Goal: Transaction & Acquisition: Download file/media

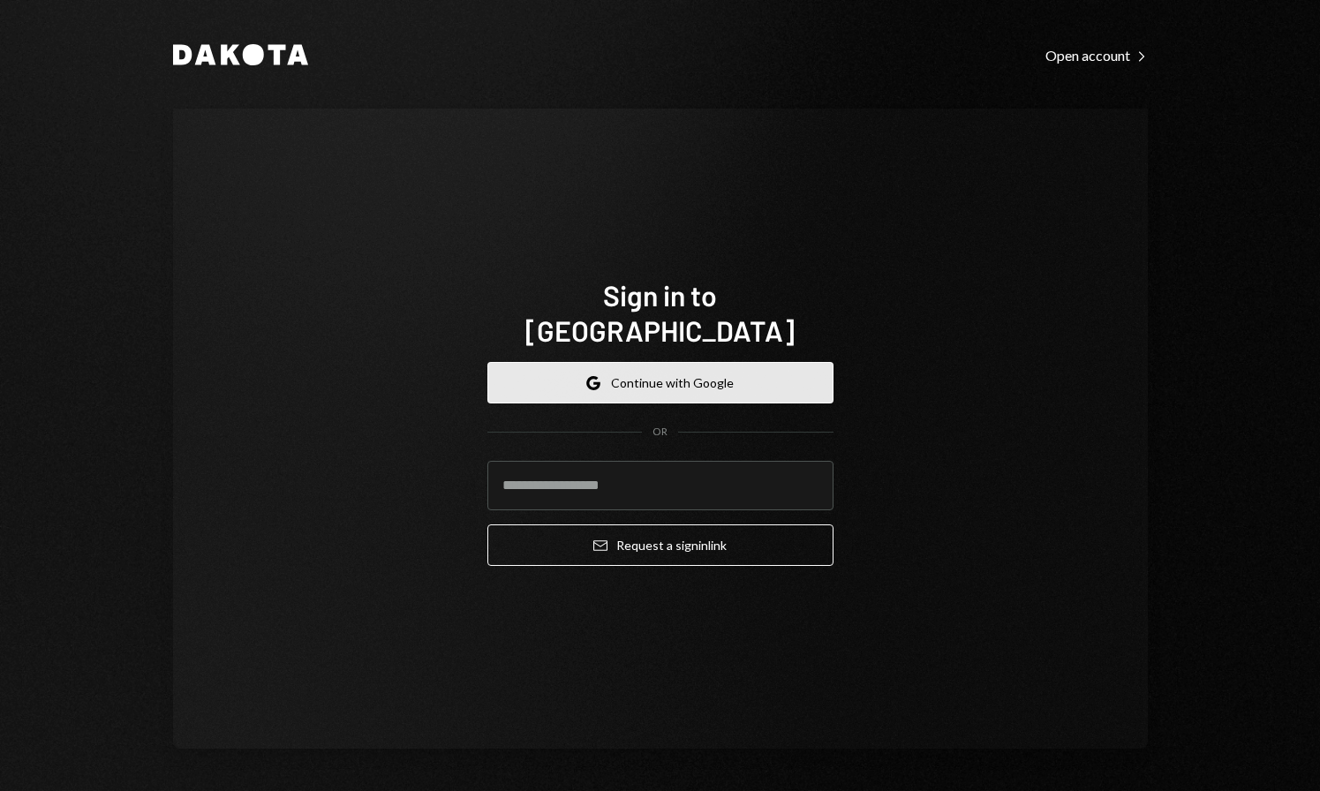
click at [684, 362] on button "Google Continue with Google" at bounding box center [660, 382] width 346 height 41
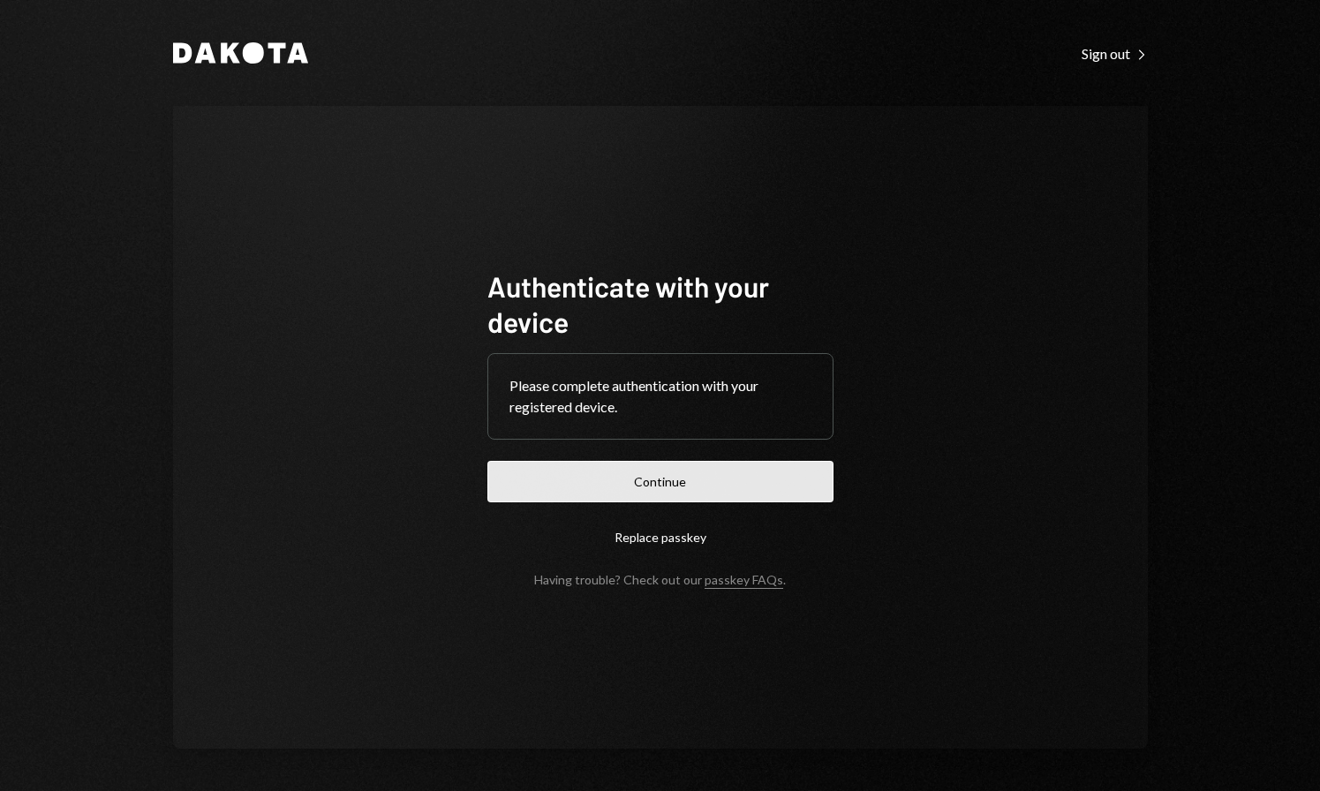
click at [663, 486] on button "Continue" at bounding box center [660, 481] width 346 height 41
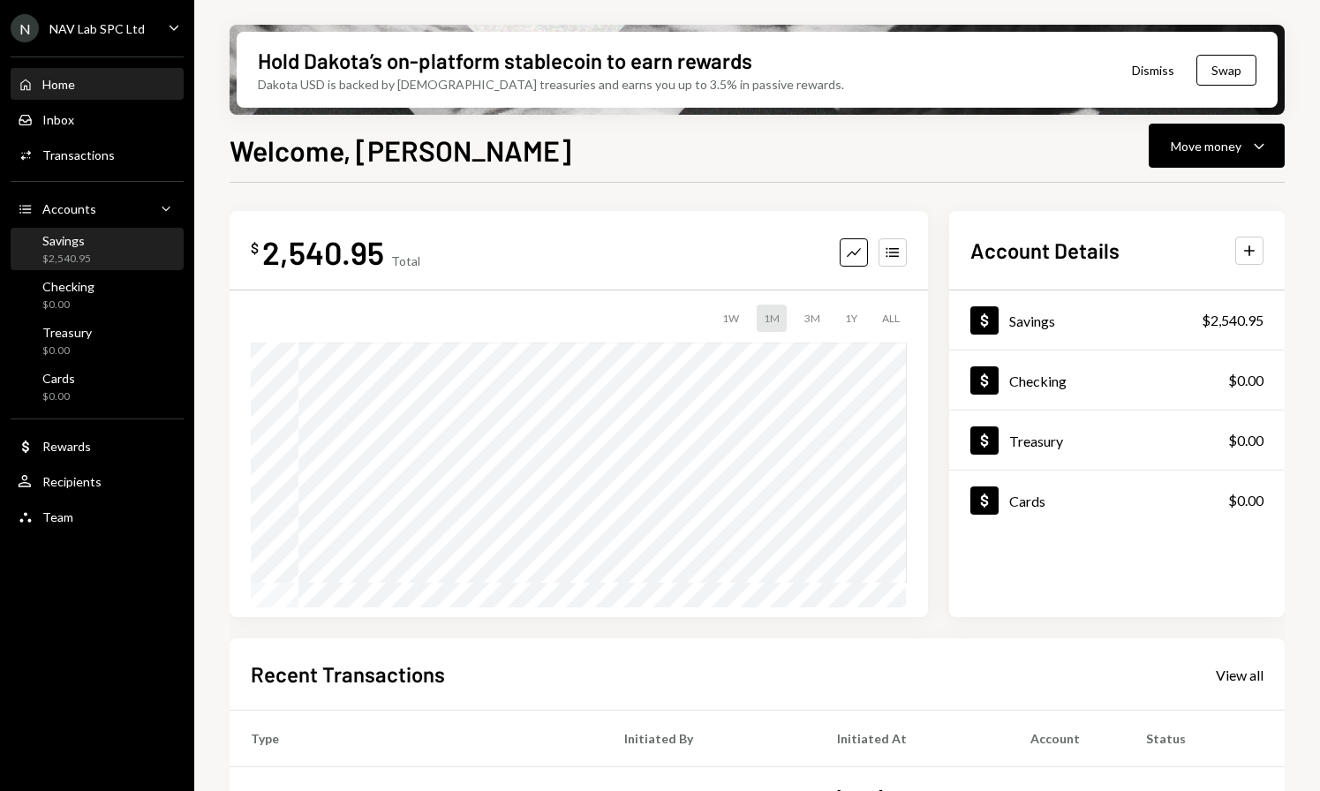
click at [71, 244] on div "Savings" at bounding box center [66, 240] width 49 height 15
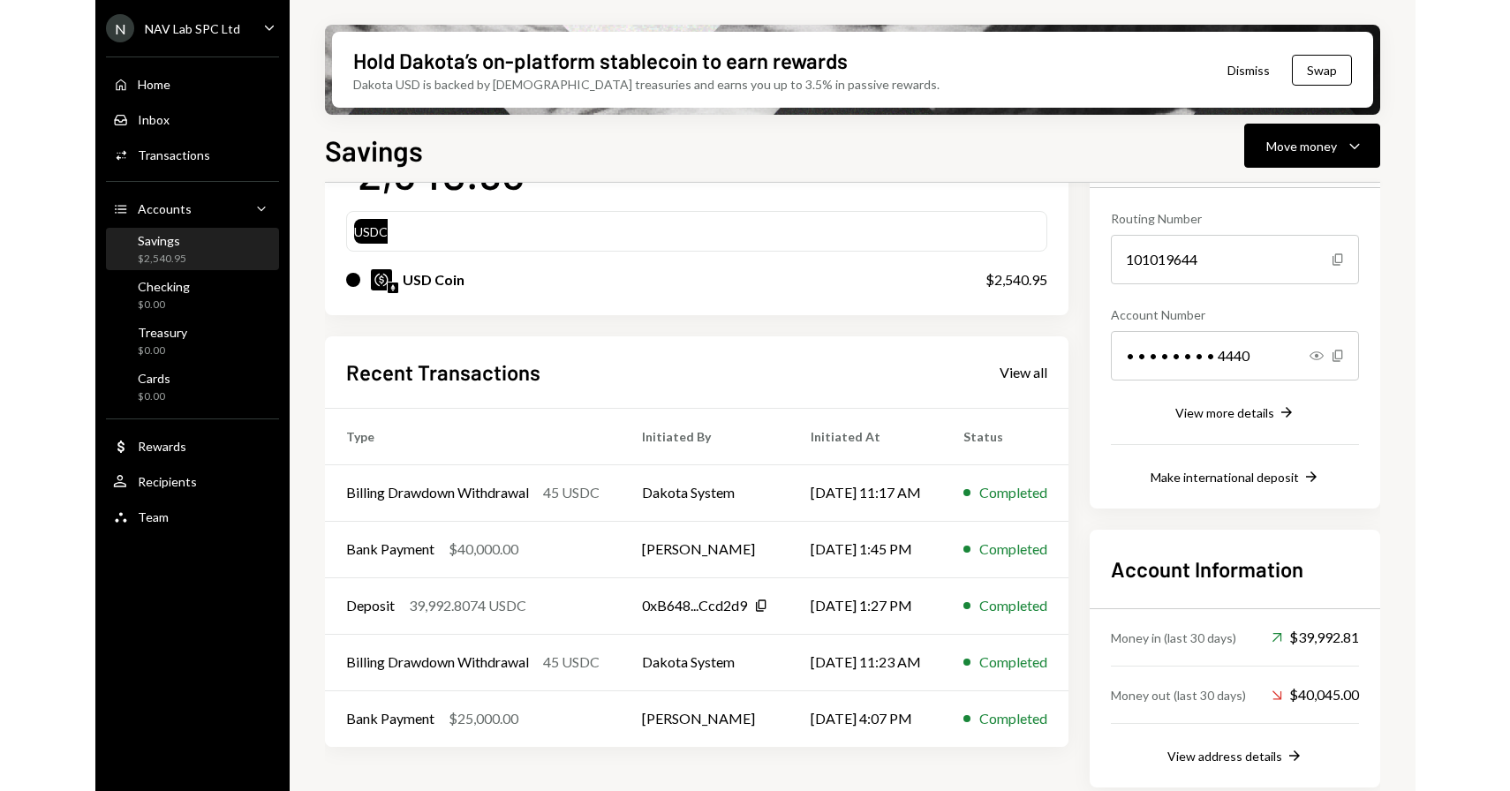
scroll to position [169, 0]
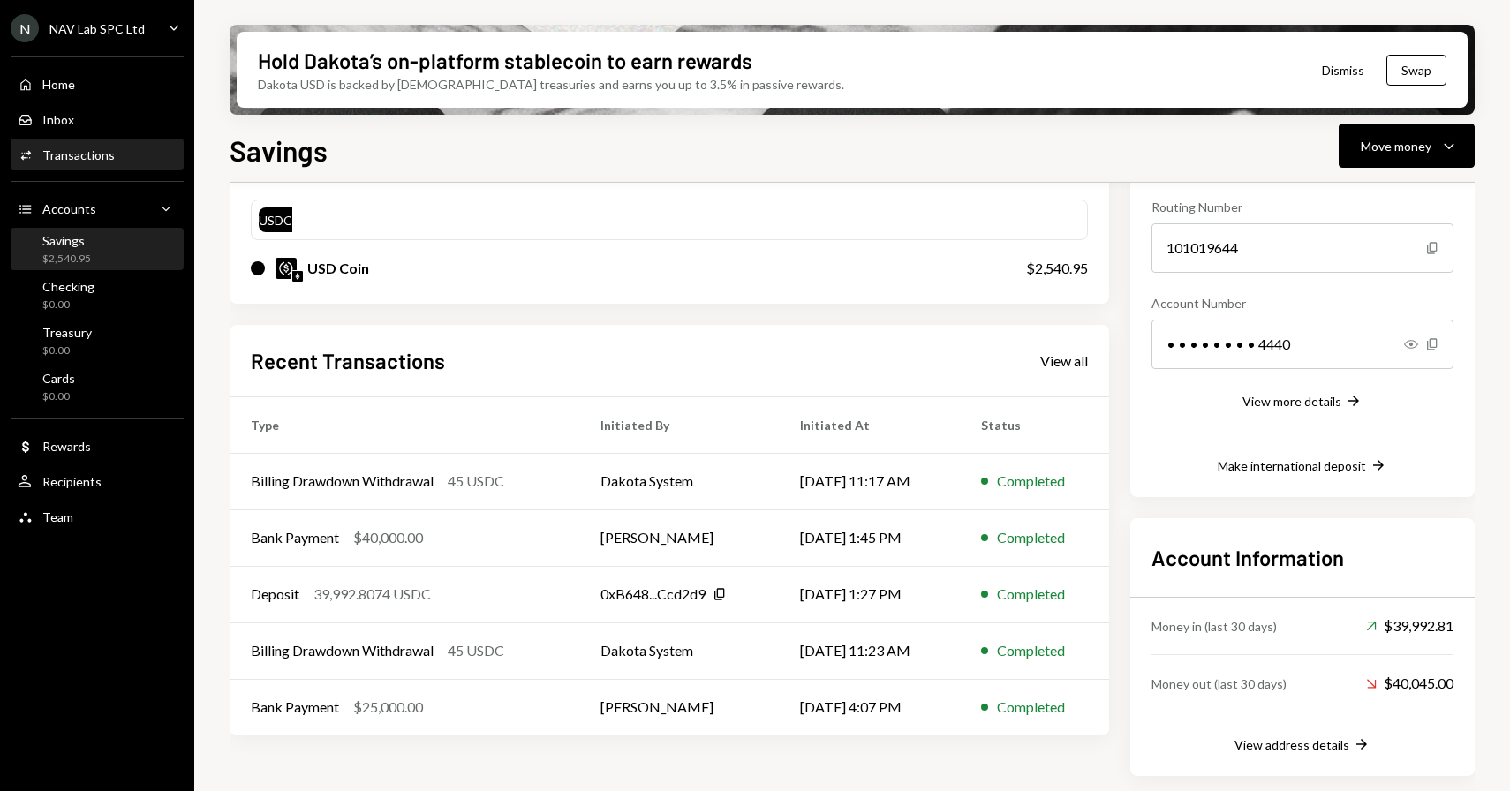
click at [81, 152] on div "Transactions" at bounding box center [78, 154] width 72 height 15
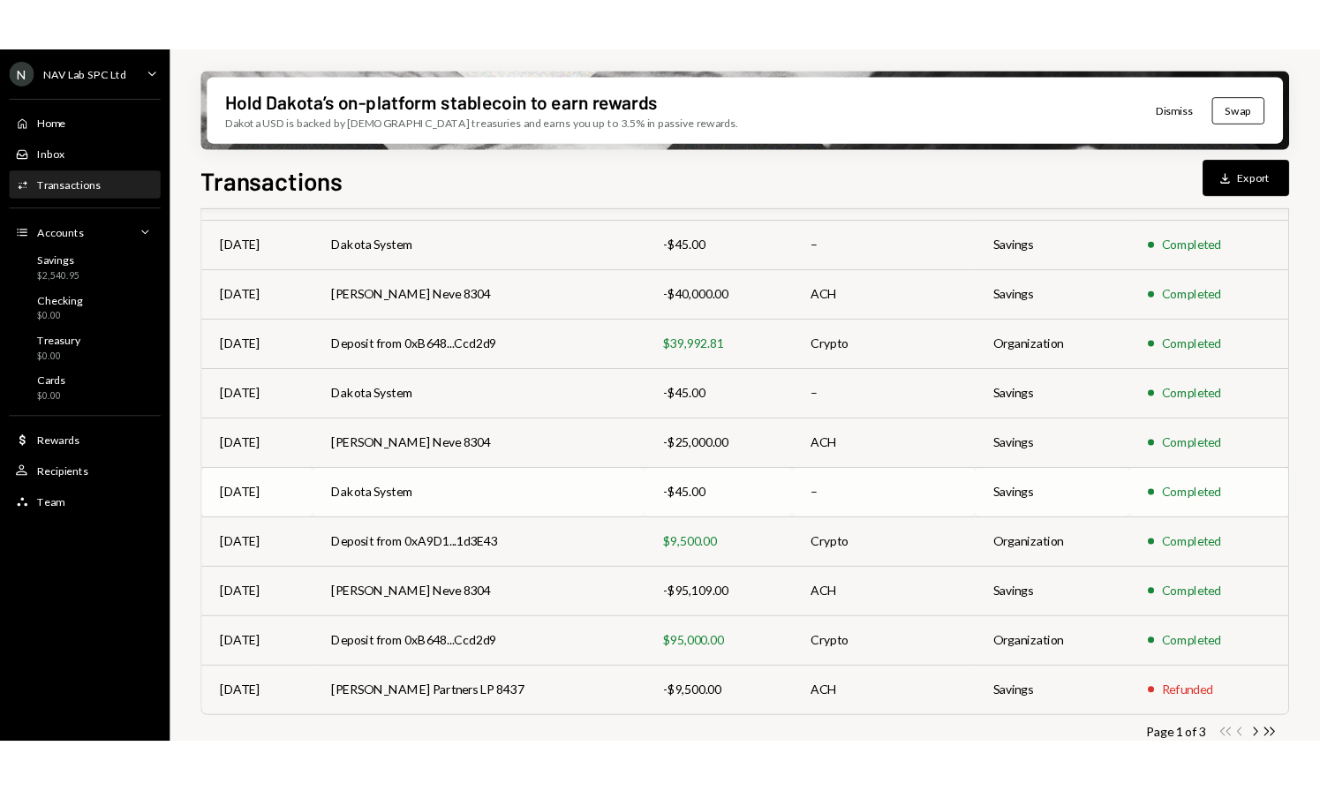
scroll to position [215, 0]
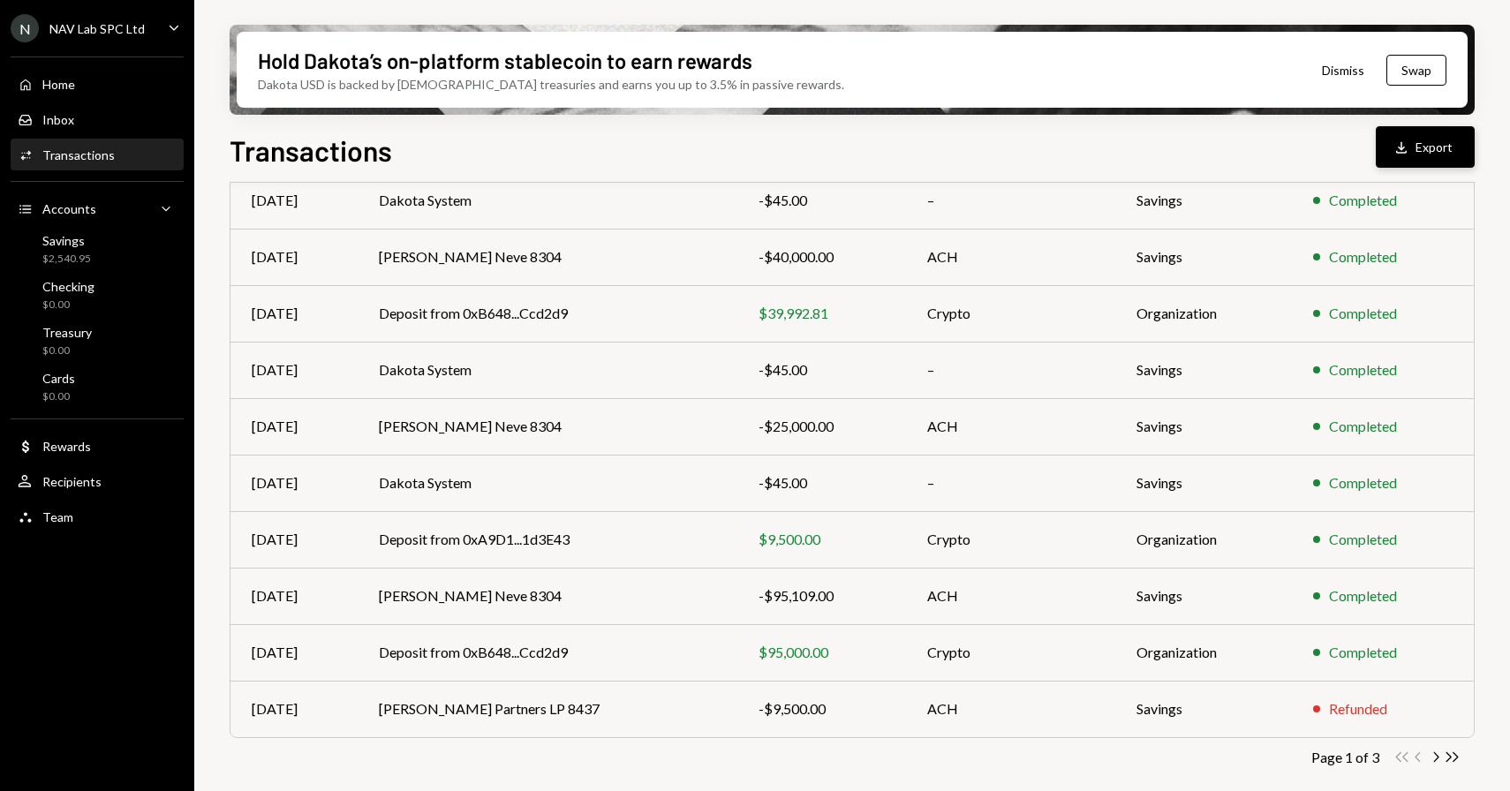
click at [1319, 154] on button "Download Export" at bounding box center [1424, 146] width 99 height 41
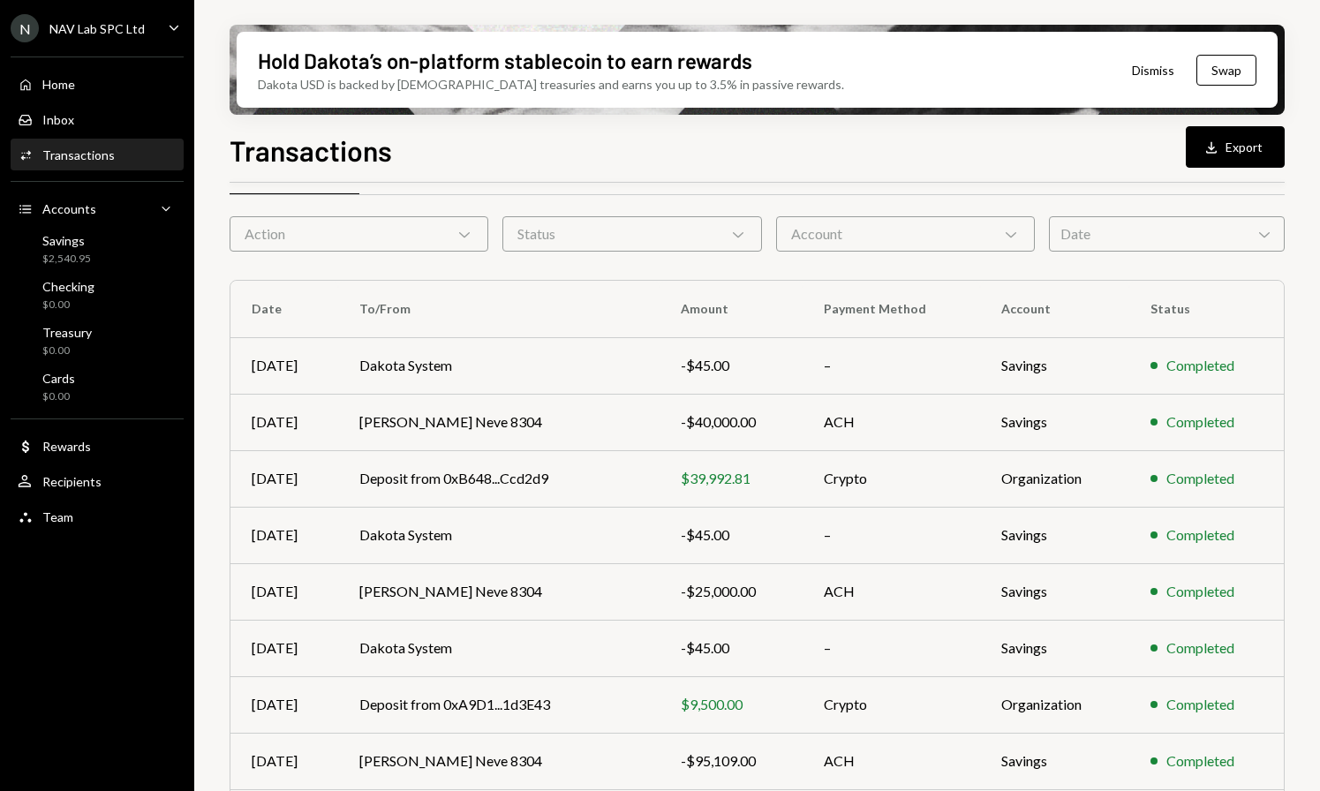
scroll to position [0, 0]
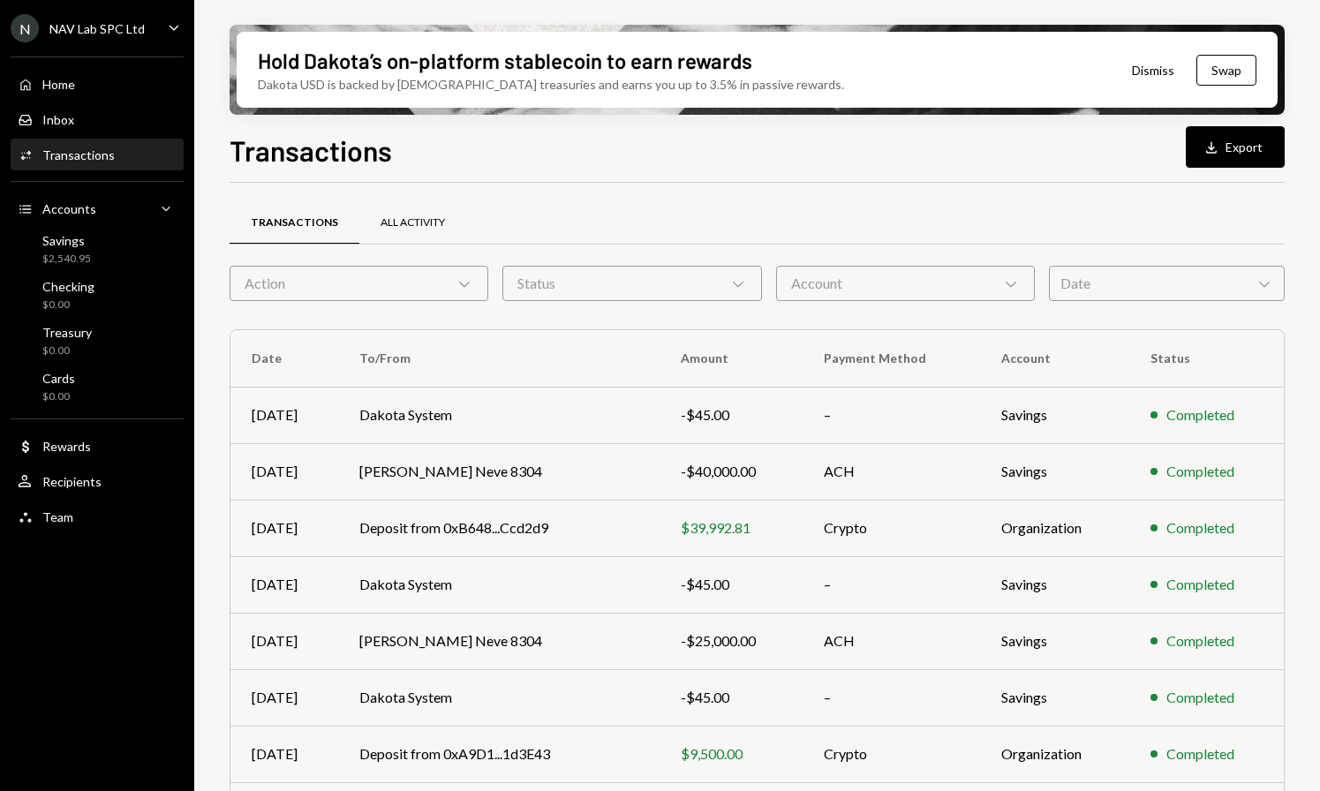
click at [397, 224] on div "All Activity" at bounding box center [412, 222] width 64 height 15
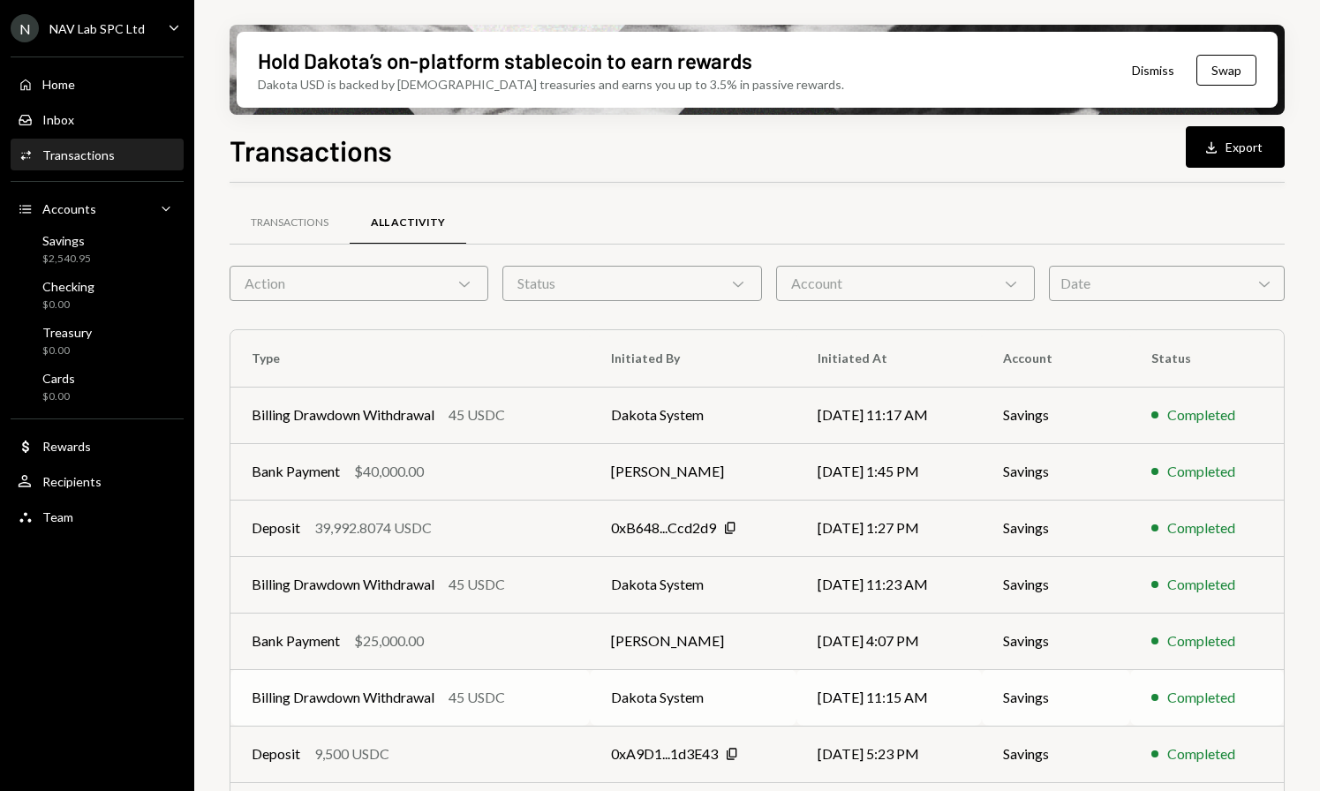
scroll to position [215, 0]
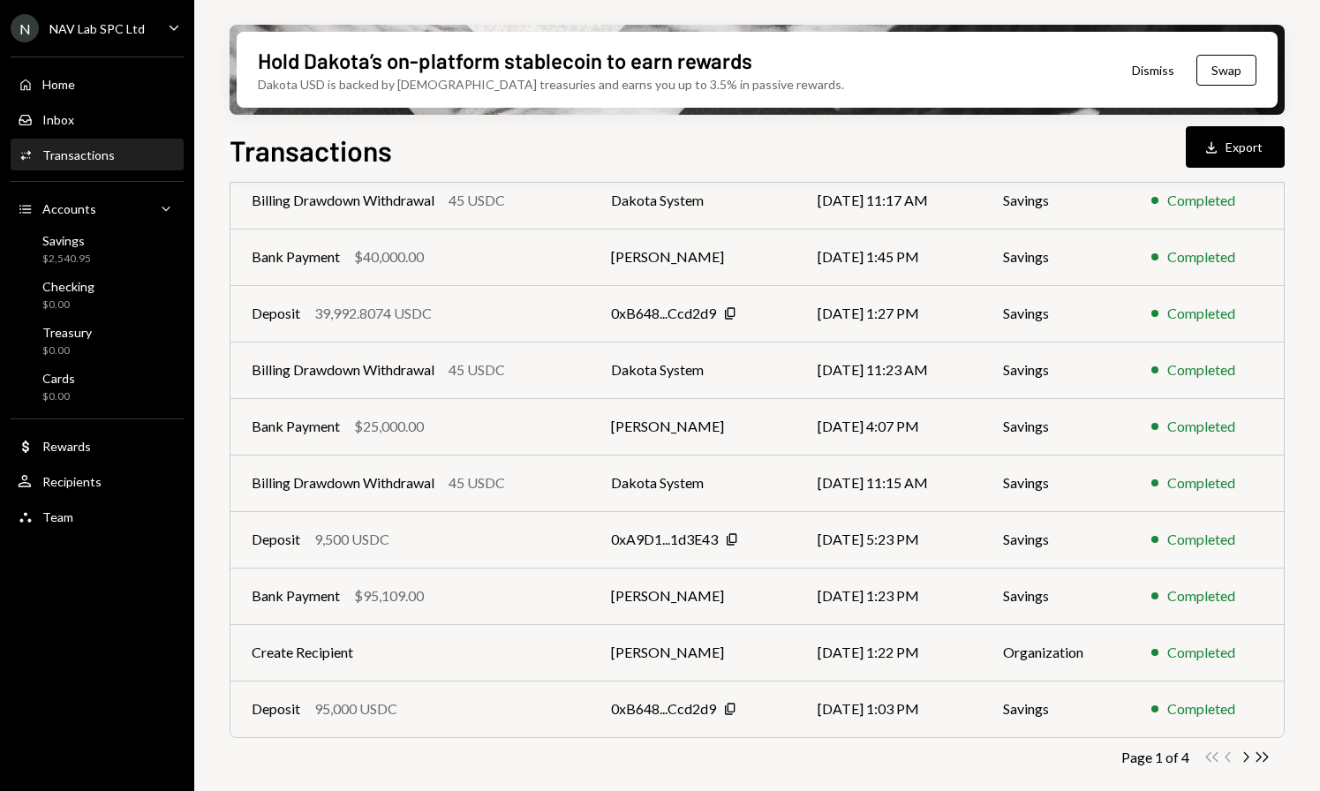
click at [168, 28] on icon "Caret Down" at bounding box center [173, 27] width 19 height 19
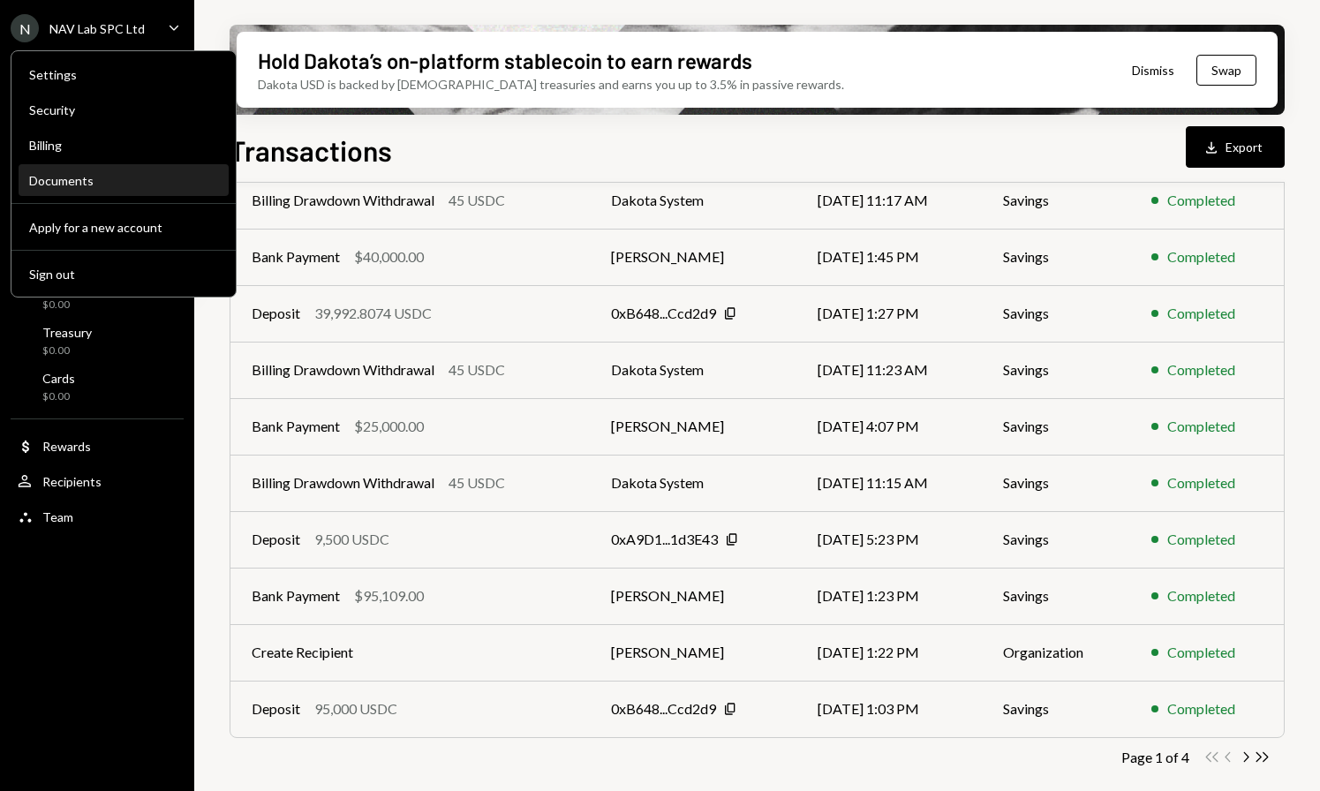
click at [102, 182] on div "Documents" at bounding box center [123, 180] width 189 height 15
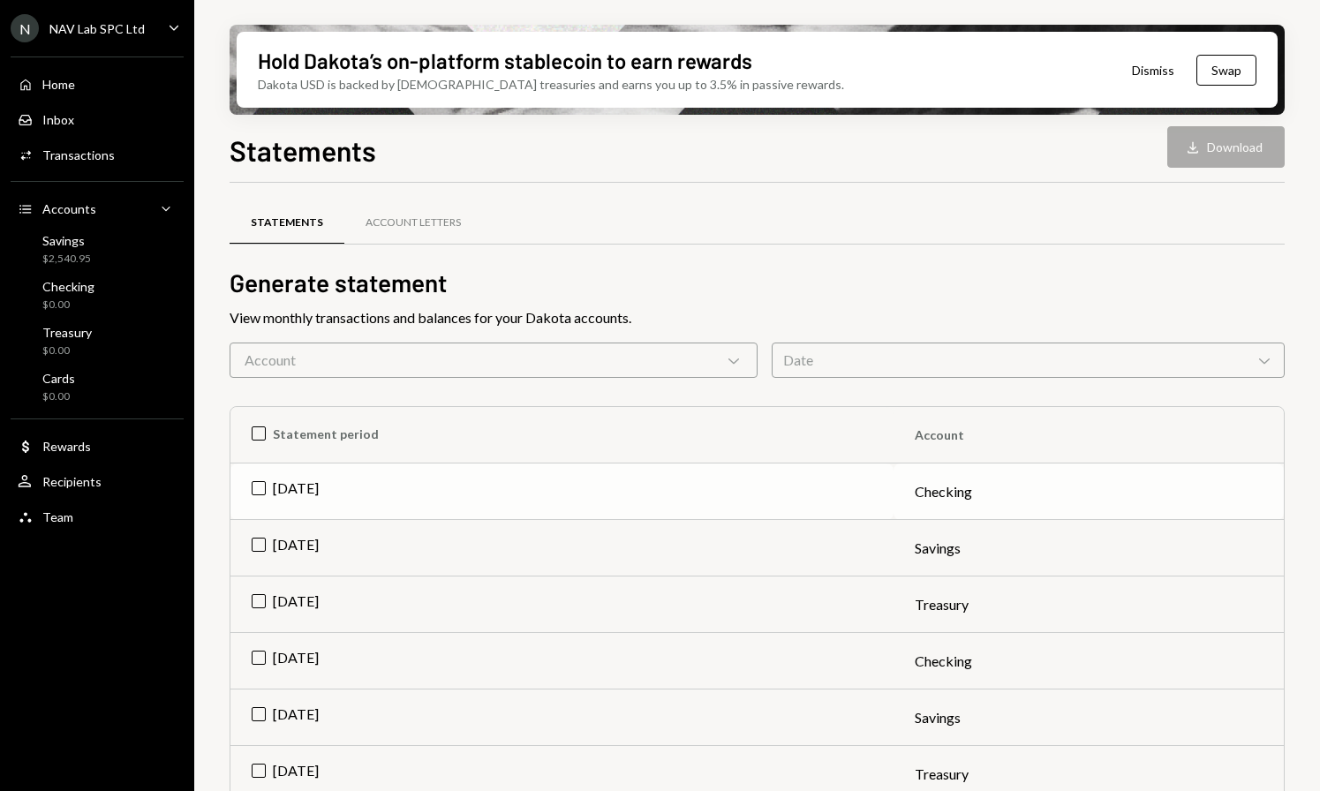
click at [264, 497] on td "[DATE]" at bounding box center [561, 491] width 663 height 56
click at [262, 546] on td "[DATE]" at bounding box center [561, 548] width 663 height 56
click at [266, 601] on td "[DATE]" at bounding box center [561, 604] width 663 height 56
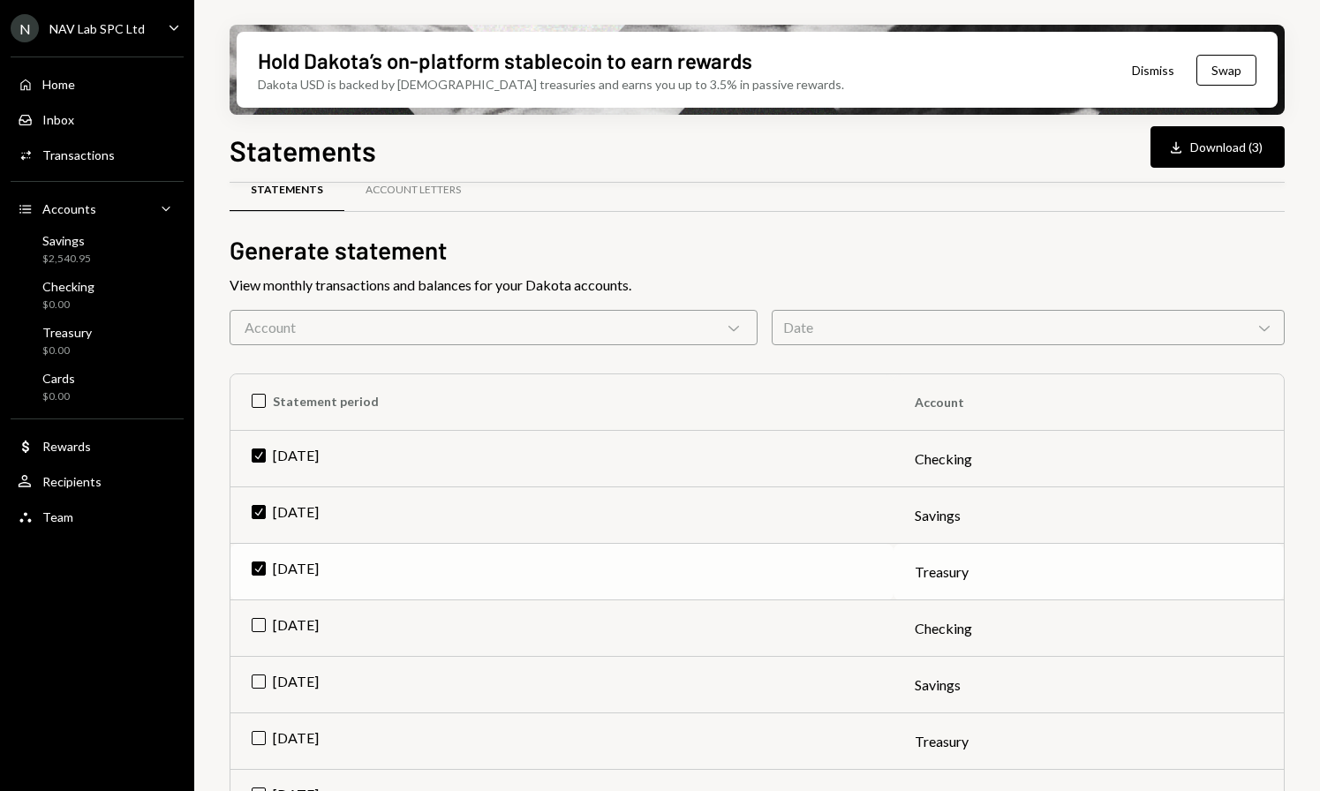
scroll to position [113, 0]
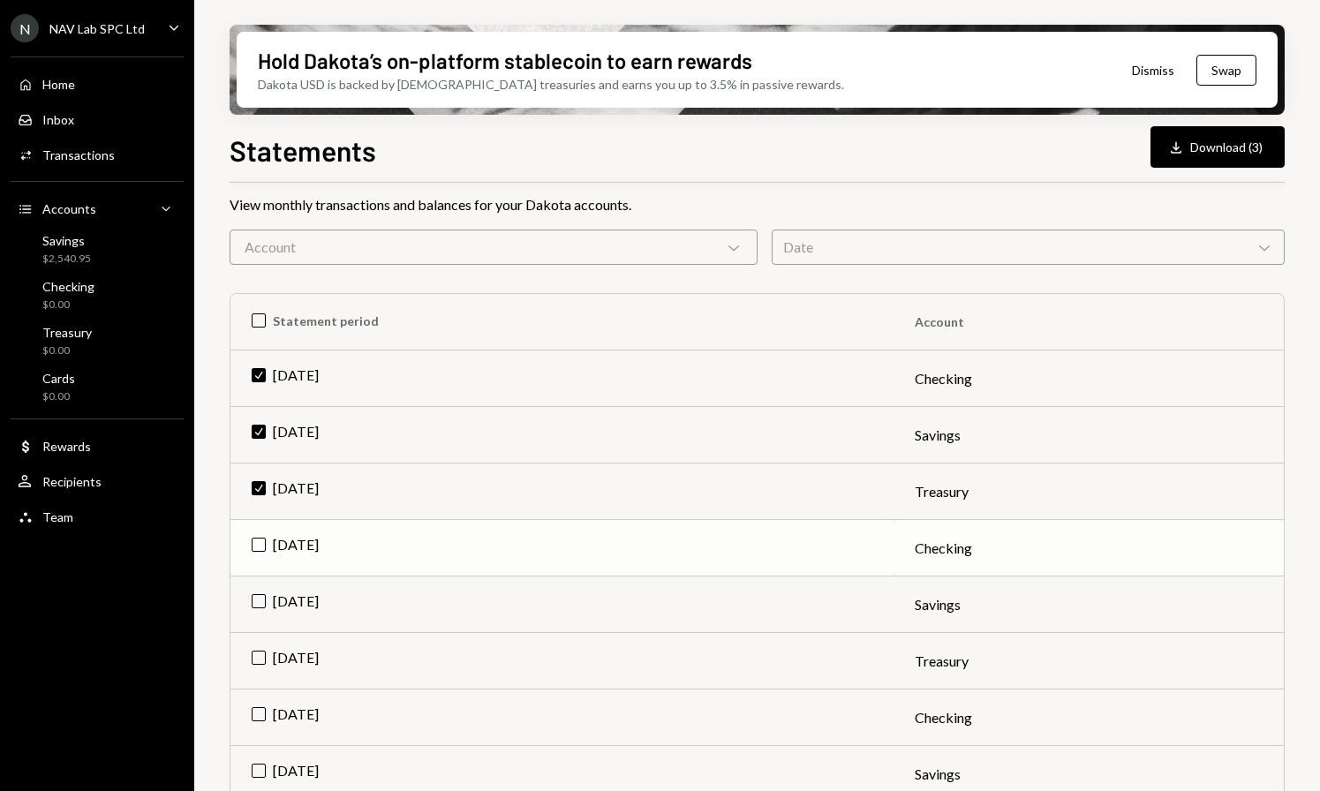
click at [260, 548] on td "[DATE]" at bounding box center [561, 548] width 663 height 56
click at [265, 603] on td "[DATE]" at bounding box center [561, 604] width 663 height 56
click at [263, 653] on td "[DATE]" at bounding box center [561, 661] width 663 height 56
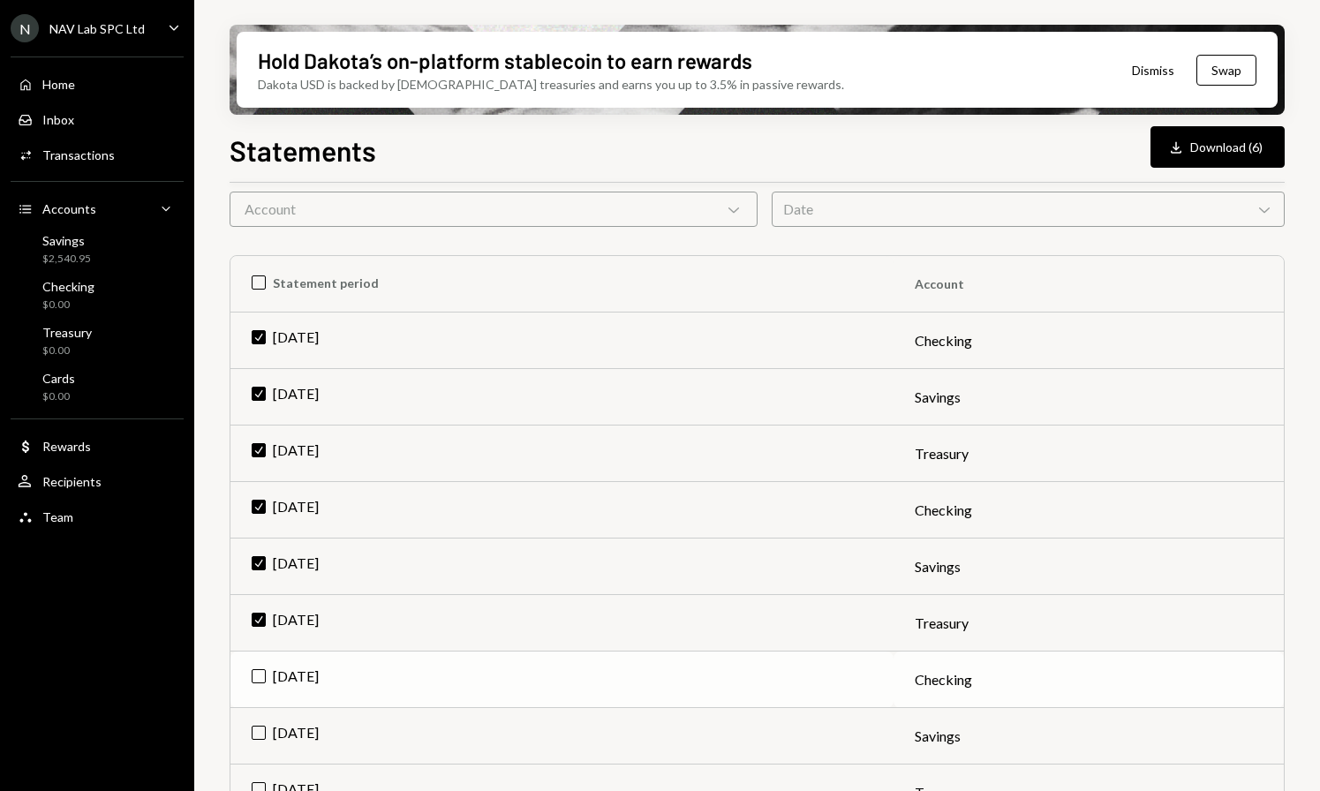
scroll to position [230, 0]
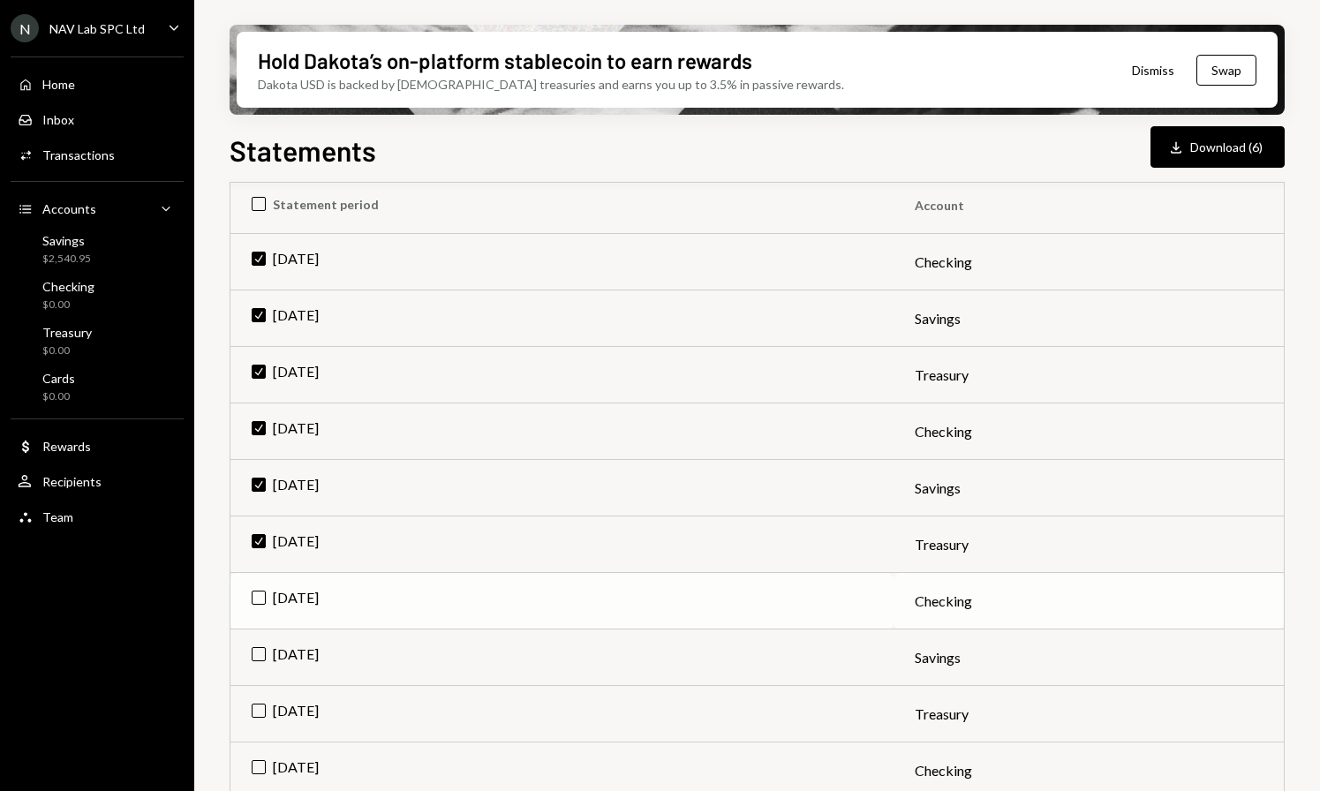
click at [259, 591] on td "[DATE]" at bounding box center [561, 601] width 663 height 56
click at [260, 659] on td "[DATE]" at bounding box center [561, 657] width 663 height 56
click at [257, 710] on td "[DATE]" at bounding box center [561, 714] width 663 height 56
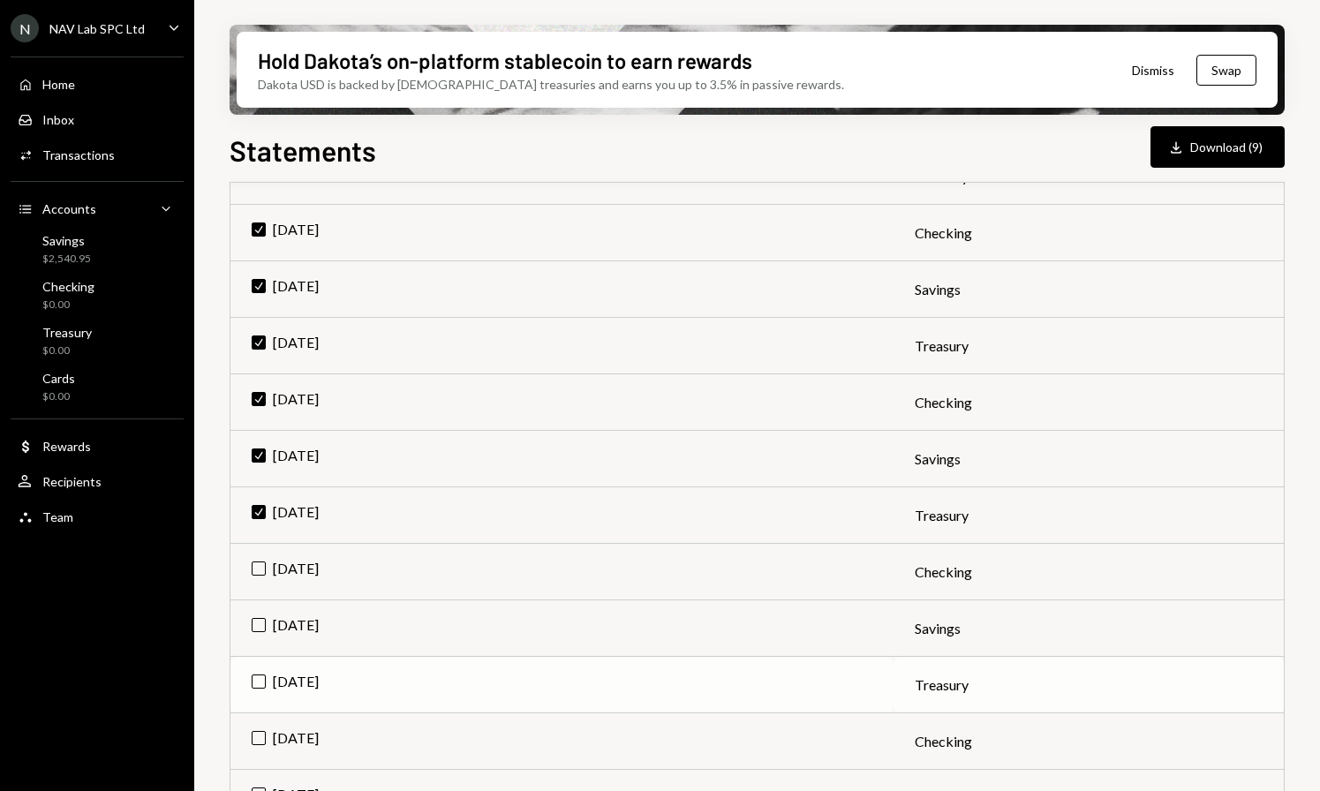
scroll to position [484, 0]
click at [256, 518] on td "[DATE]" at bounding box center [561, 516] width 663 height 56
click at [260, 565] on td "[DATE]" at bounding box center [561, 573] width 663 height 56
click at [264, 626] on td "[DATE]" at bounding box center [561, 629] width 663 height 56
click at [1216, 159] on button "Download Download (12)" at bounding box center [1213, 146] width 141 height 41
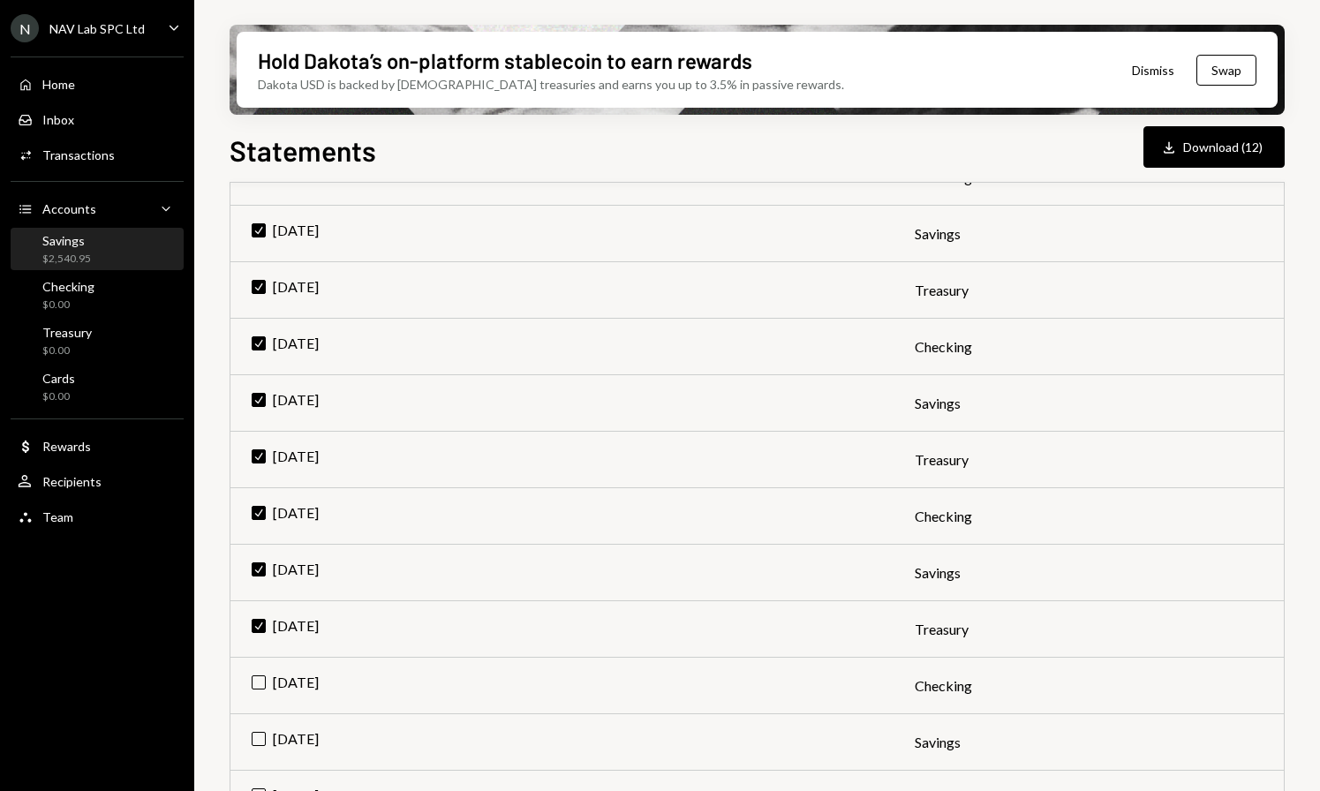
click at [84, 241] on div "Savings" at bounding box center [66, 240] width 49 height 15
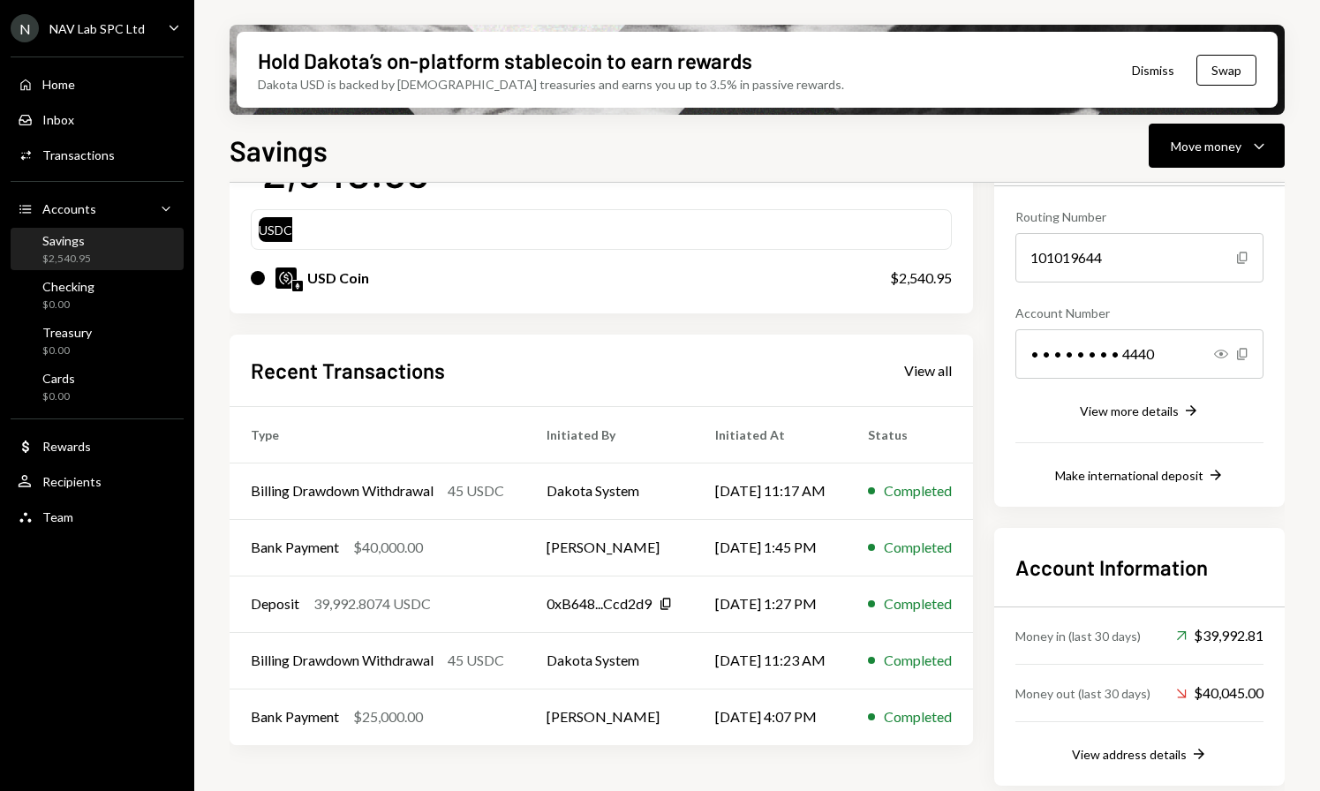
scroll to position [169, 0]
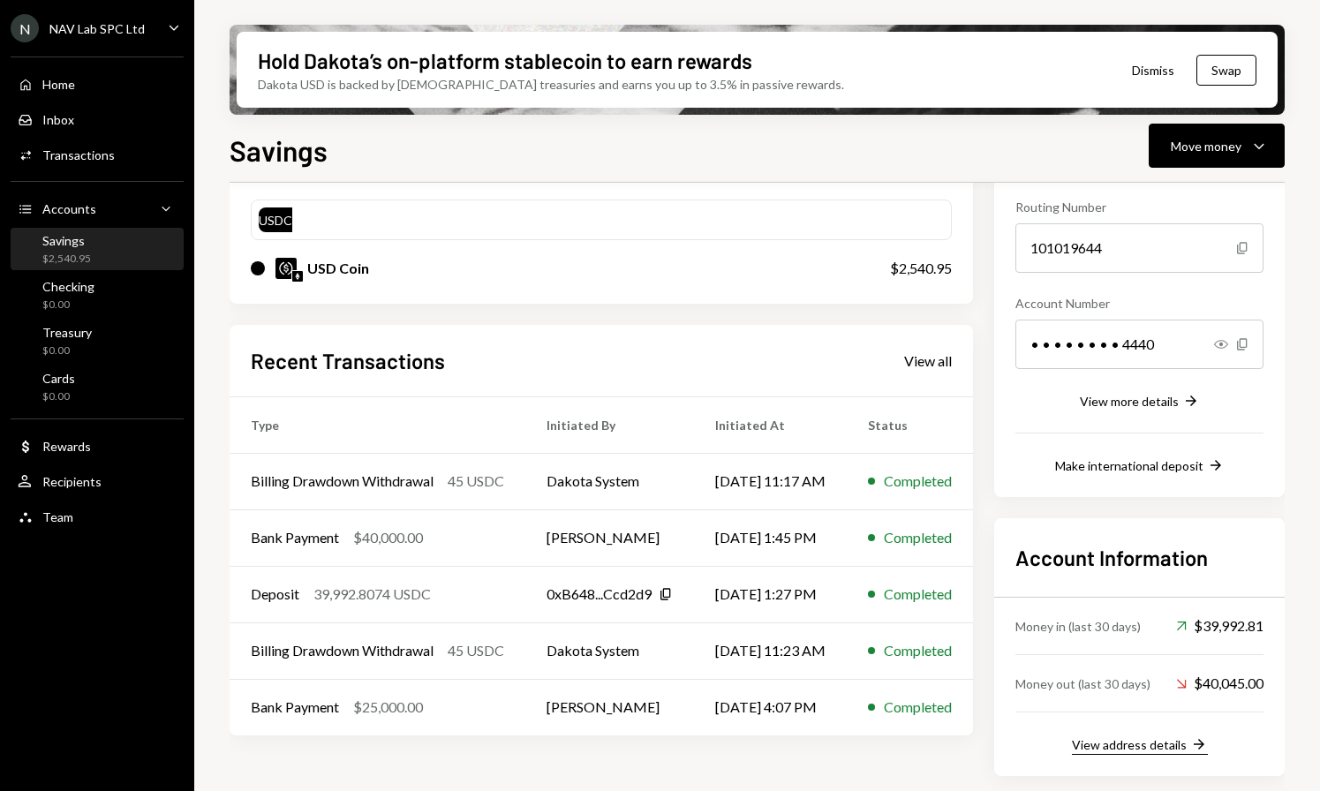
click at [1144, 749] on div "View address details" at bounding box center [1129, 744] width 115 height 15
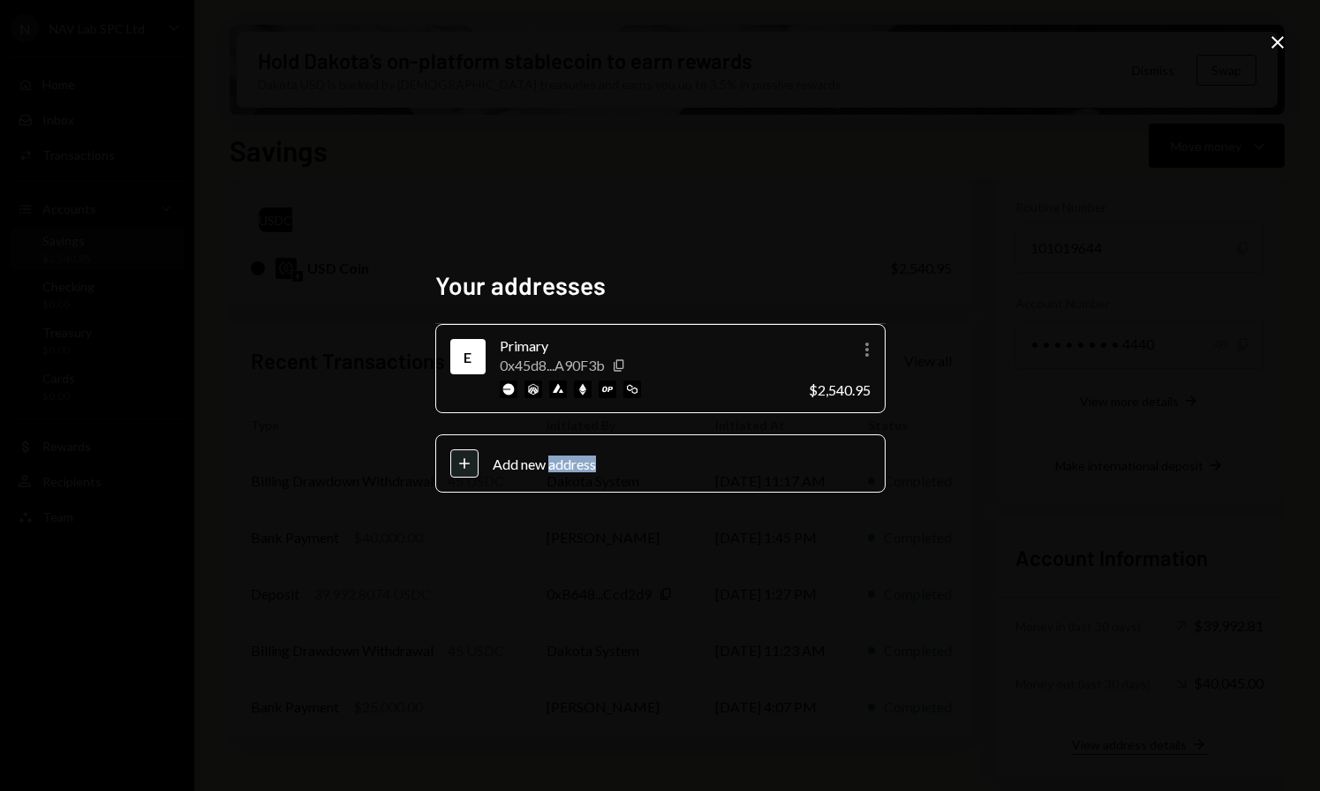
click at [1144, 749] on div "Your addresses E Primary 0x45d8...A90F3b Copy More $2,540.95 Plus Add new addre…" at bounding box center [660, 395] width 1320 height 791
click at [621, 363] on icon "Copy" at bounding box center [619, 365] width 14 height 14
click at [618, 365] on icon "button" at bounding box center [619, 364] width 10 height 11
